Goal: Task Accomplishment & Management: Complete application form

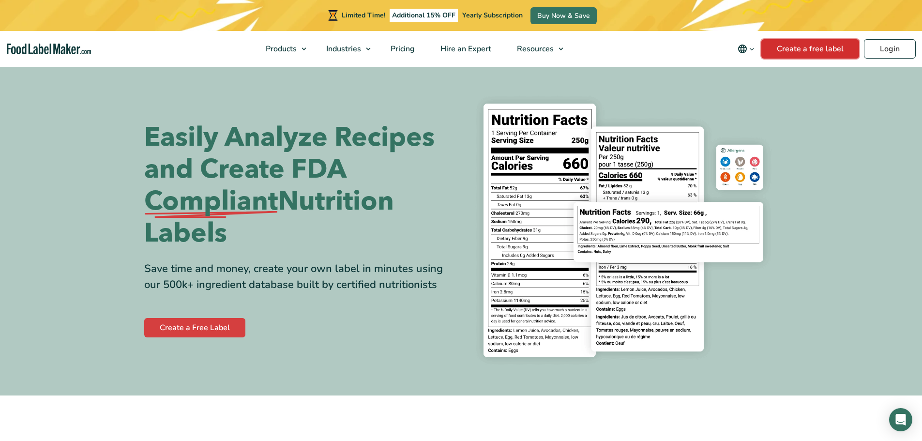
click at [808, 52] on link "Create a free label" at bounding box center [810, 48] width 98 height 19
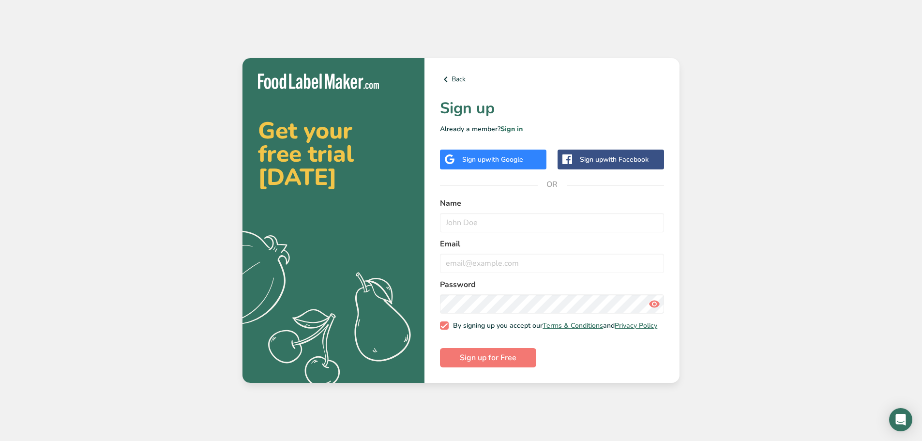
click at [483, 158] on div "Sign up with Google" at bounding box center [492, 159] width 61 height 10
